Goal: Task Accomplishment & Management: Use online tool/utility

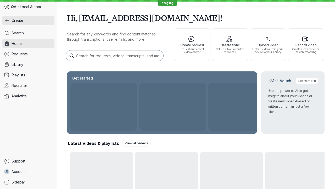
click at [28, 20] on button "Create" at bounding box center [28, 20] width 52 height 9
